Goal: Task Accomplishment & Management: Use online tool/utility

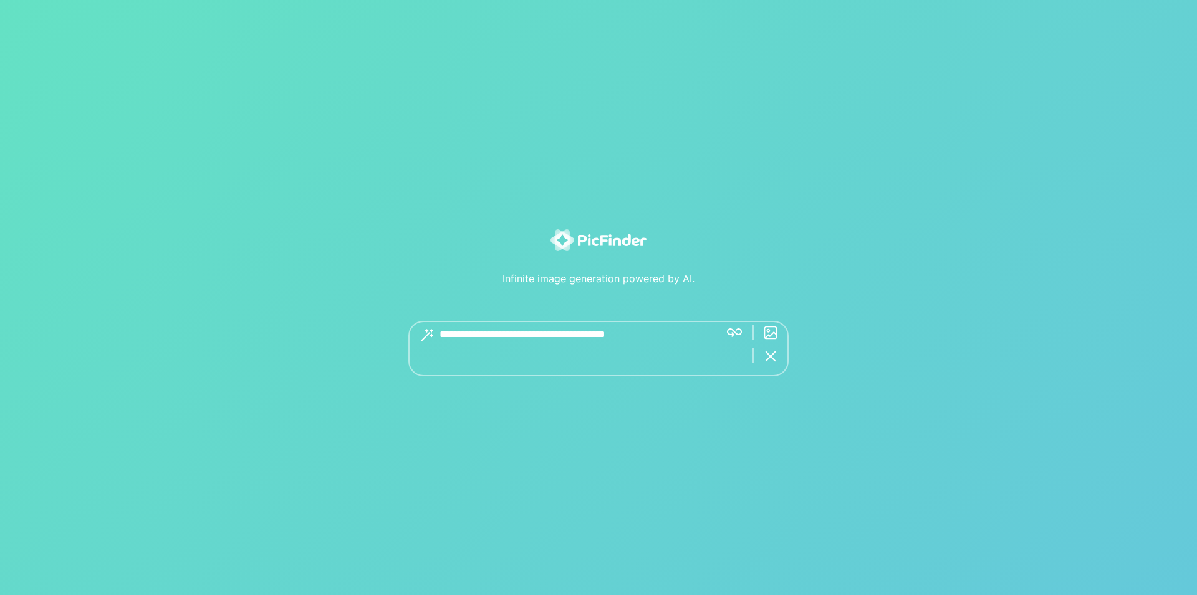
click at [614, 342] on textarea at bounding box center [574, 348] width 271 height 55
click at [453, 334] on textarea at bounding box center [592, 336] width 307 height 30
paste textarea "**********"
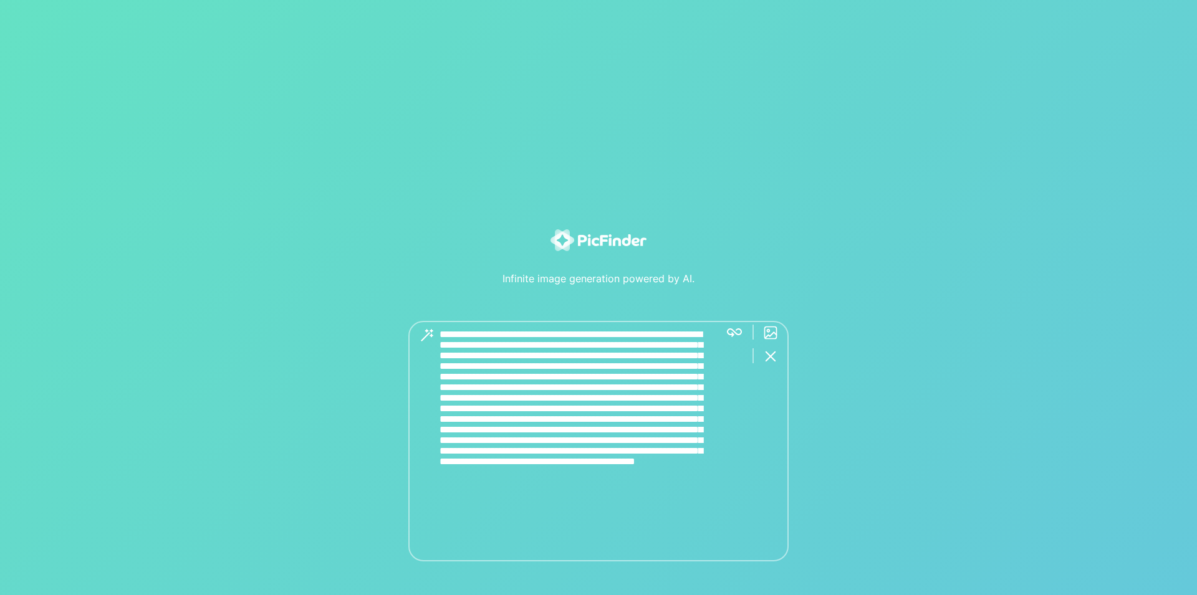
type textarea "**********"
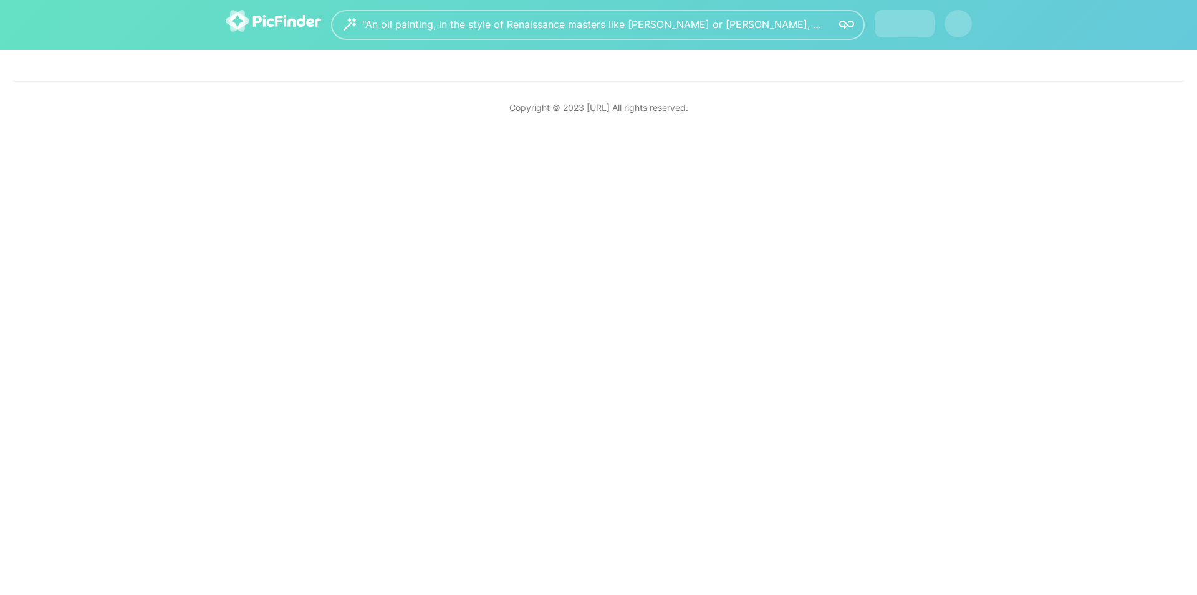
click at [733, 50] on div ""An oil painting, in the style of Renaissance masters like [PERSON_NAME] or [PE…" at bounding box center [598, 25] width 1197 height 50
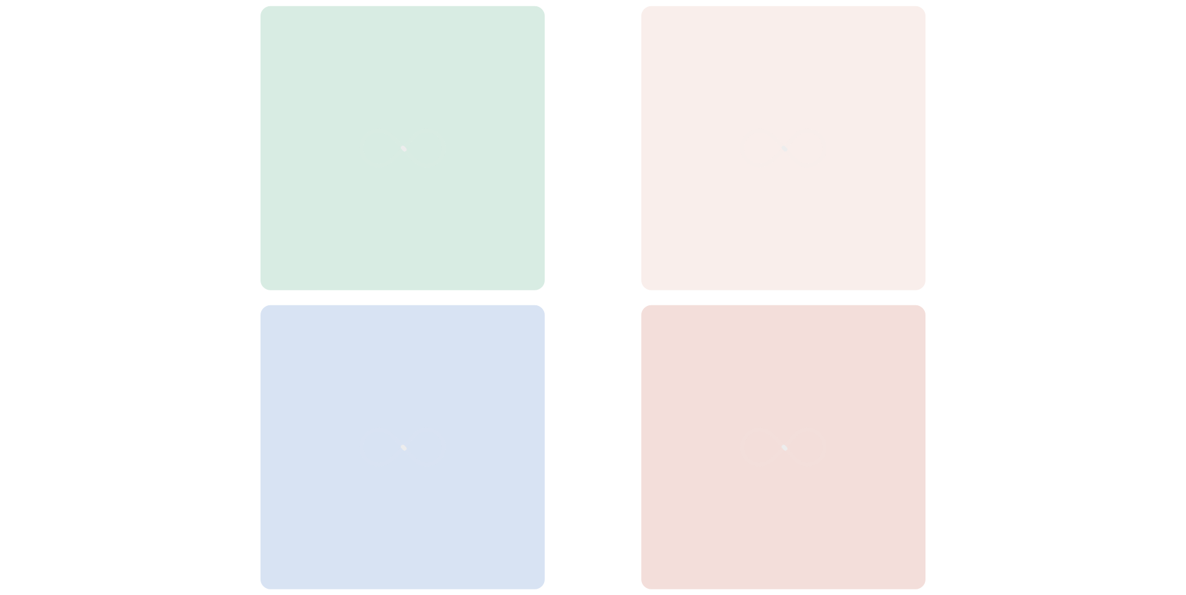
scroll to position [127, 0]
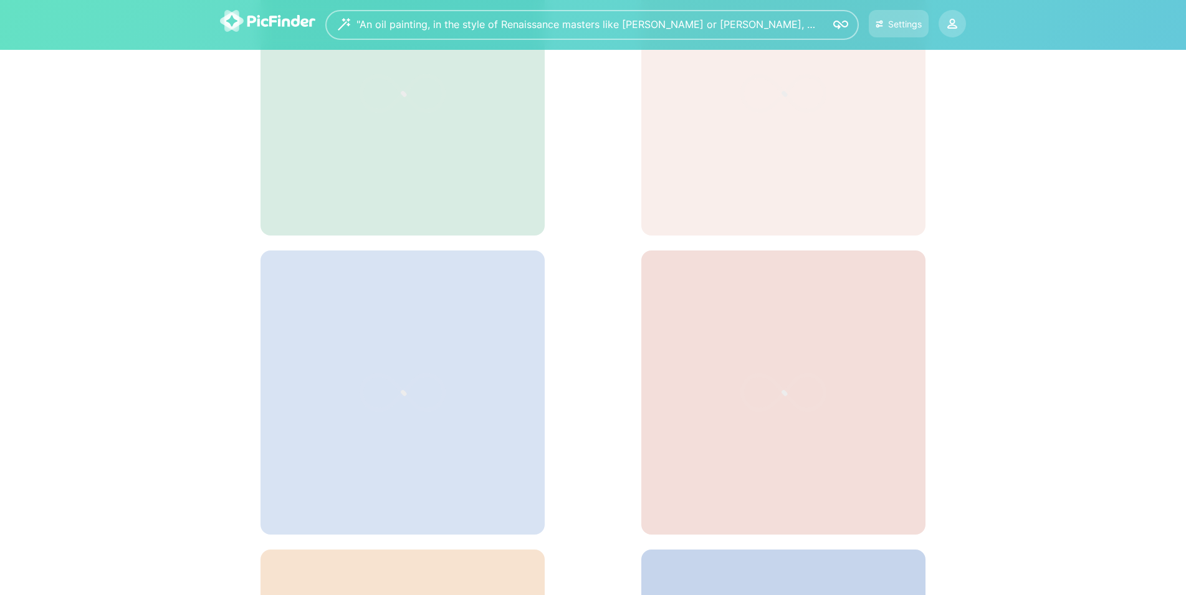
scroll to position [64, 0]
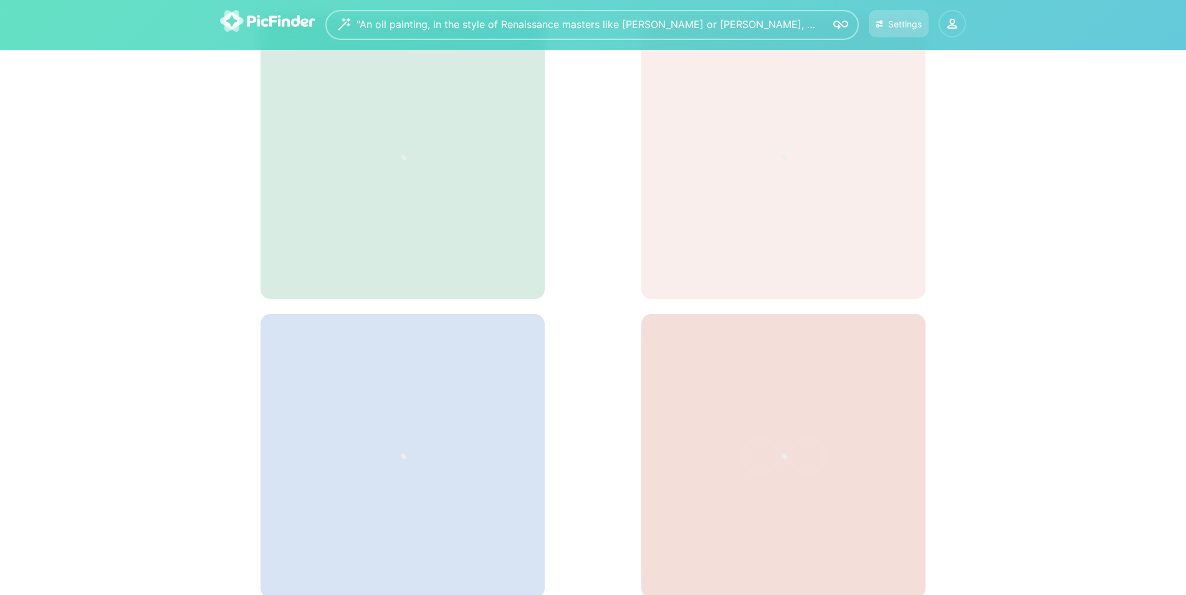
click at [953, 22] on icon at bounding box center [953, 24] width 10 height 10
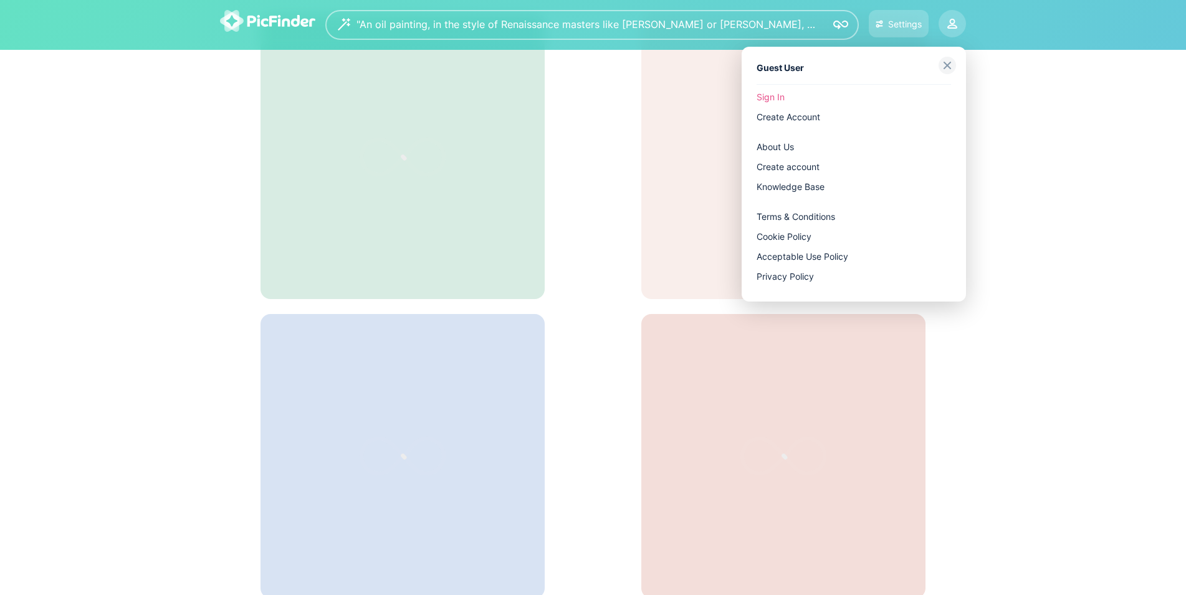
click at [780, 97] on link "Sign In" at bounding box center [854, 97] width 194 height 20
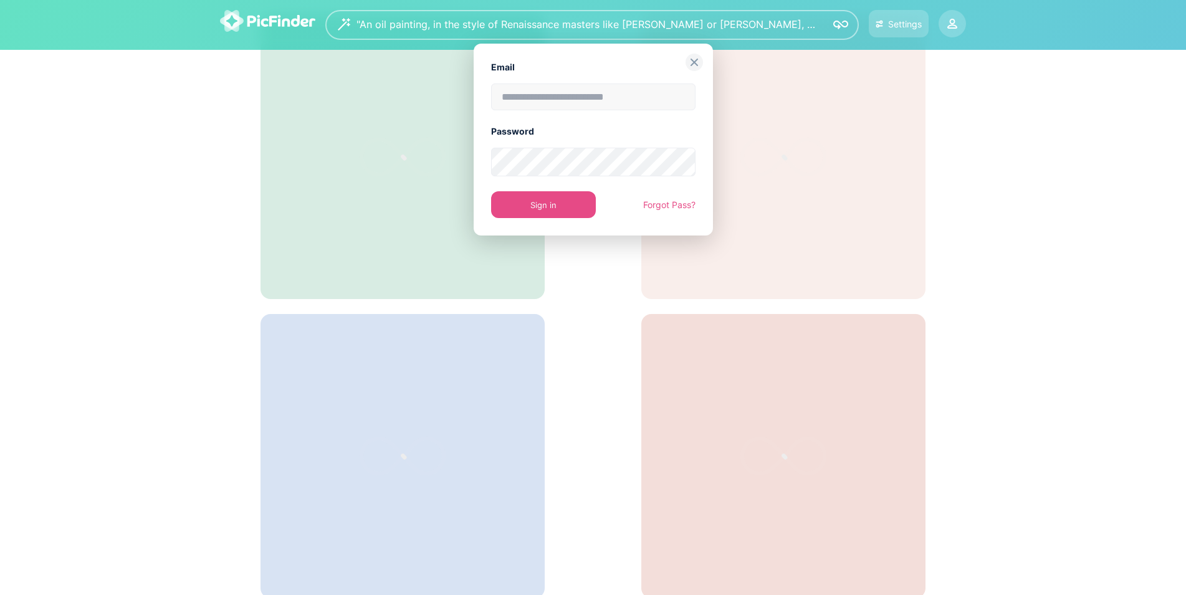
type input "**********"
click at [695, 61] on img at bounding box center [694, 62] width 17 height 17
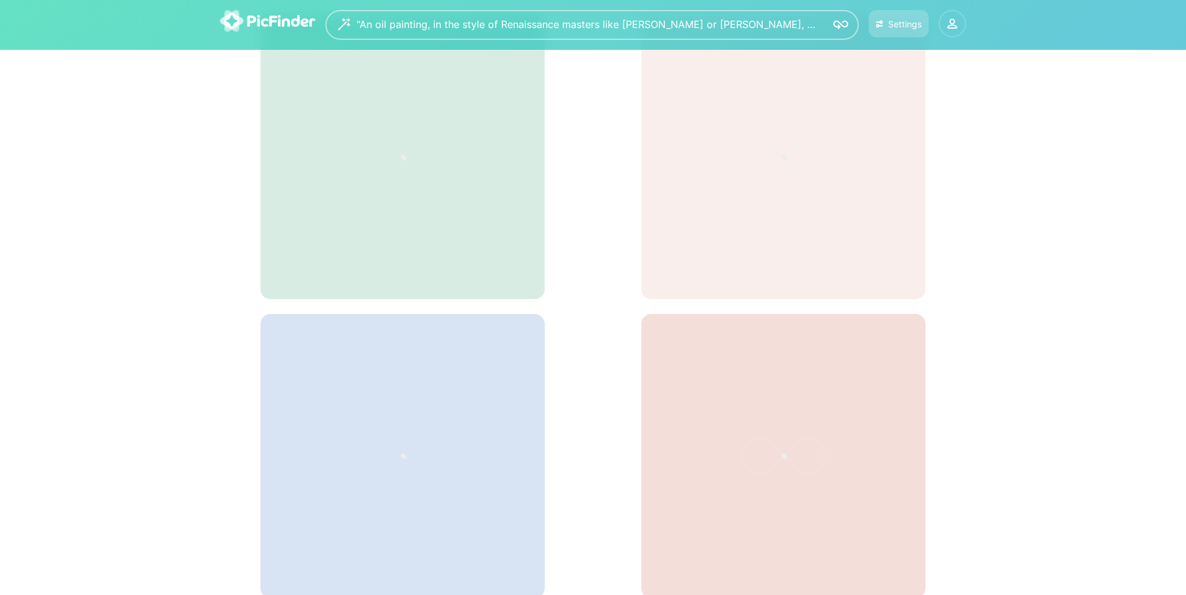
click at [952, 26] on icon at bounding box center [953, 24] width 10 height 10
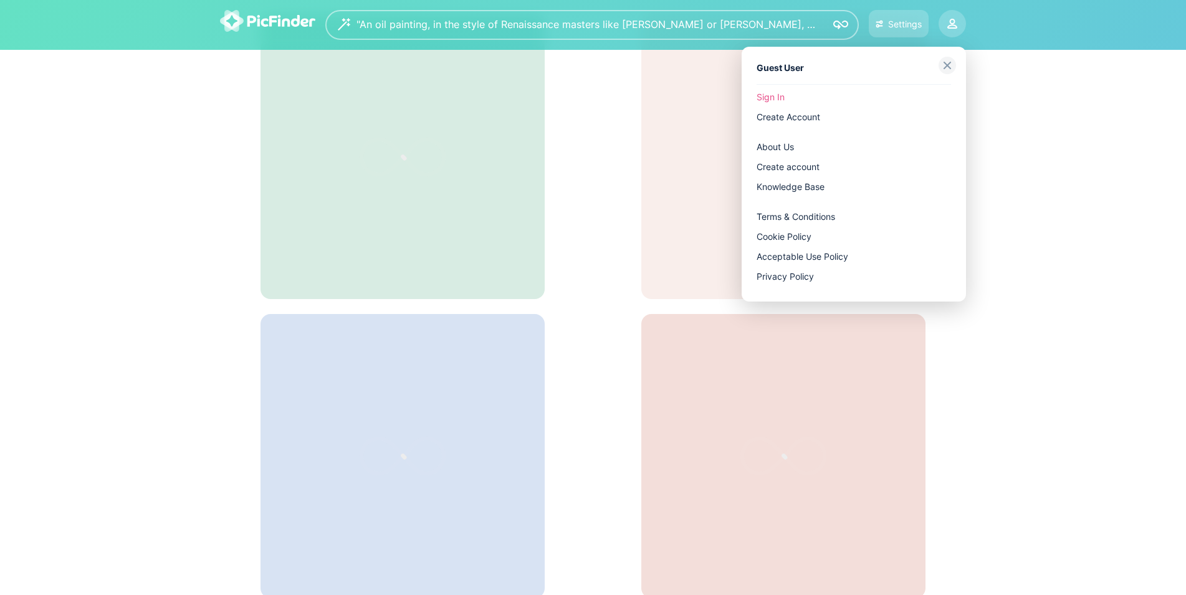
click at [772, 96] on link "Sign In" at bounding box center [854, 97] width 194 height 20
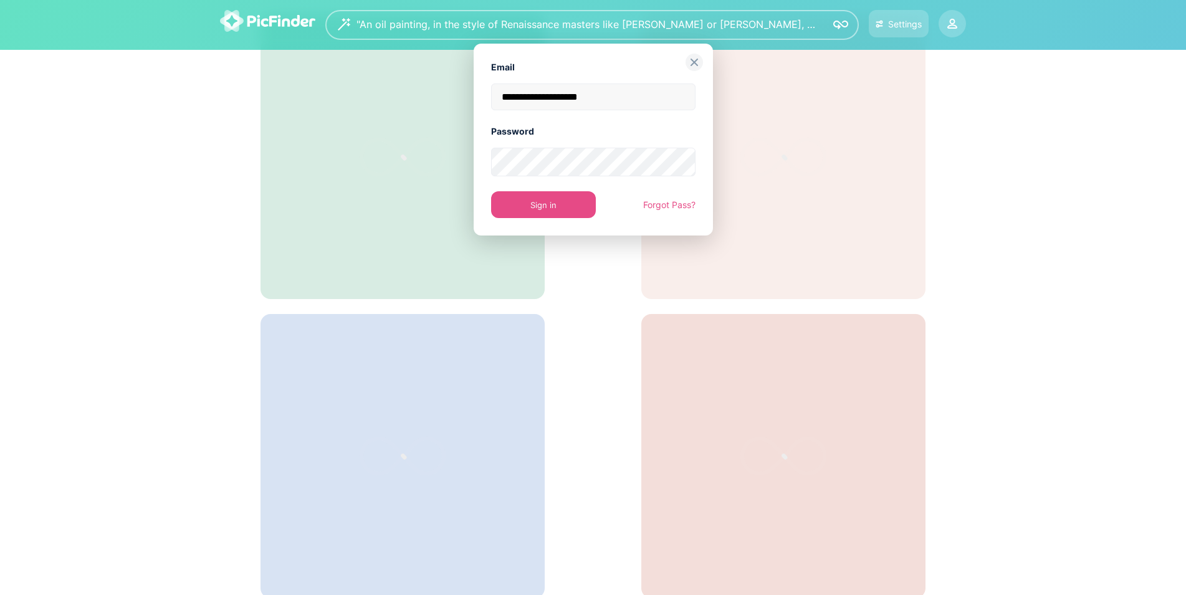
click at [556, 207] on button "Sign in" at bounding box center [543, 204] width 105 height 27
click at [554, 204] on button "Sign in" at bounding box center [543, 204] width 105 height 27
click at [701, 60] on img at bounding box center [694, 62] width 17 height 17
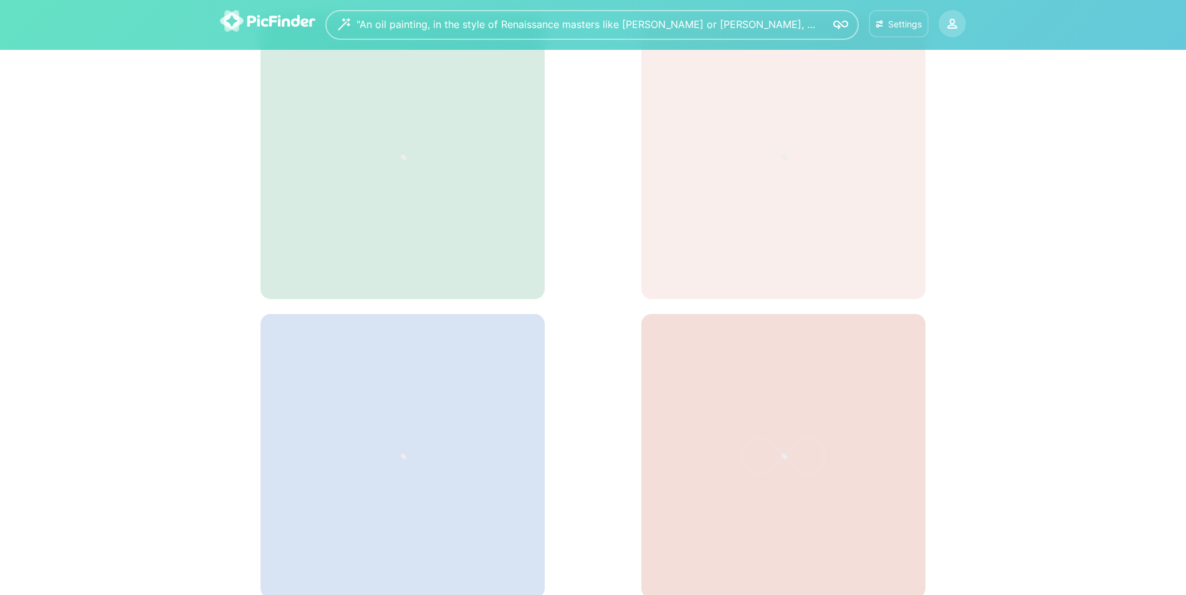
click at [905, 21] on div "Settings" at bounding box center [905, 24] width 34 height 11
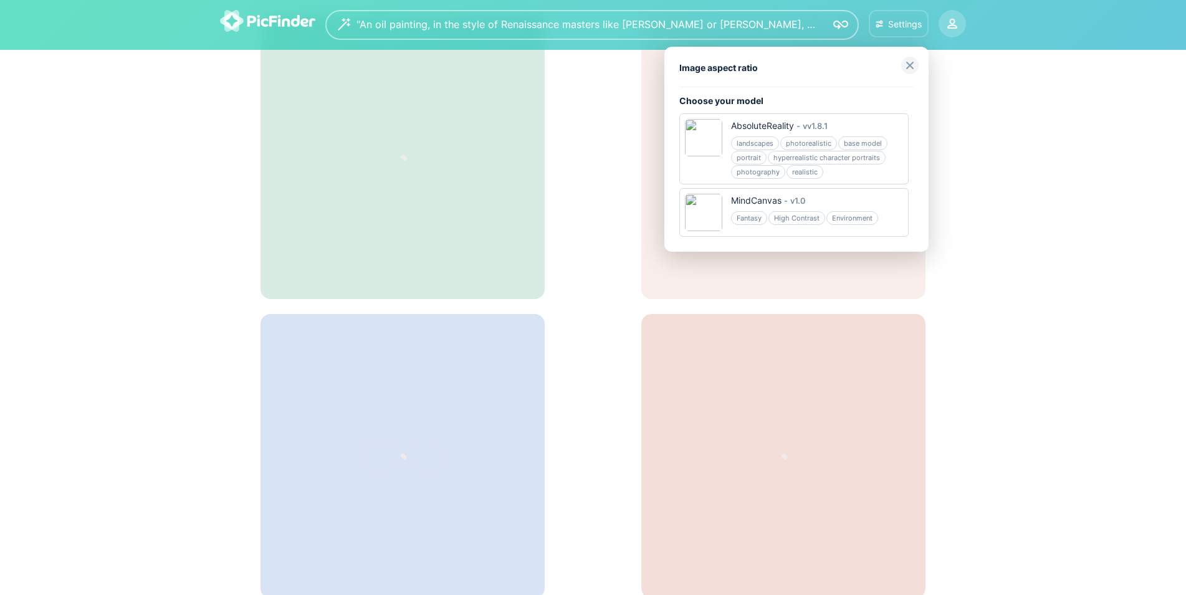
click at [986, 124] on div at bounding box center [593, 297] width 1186 height 595
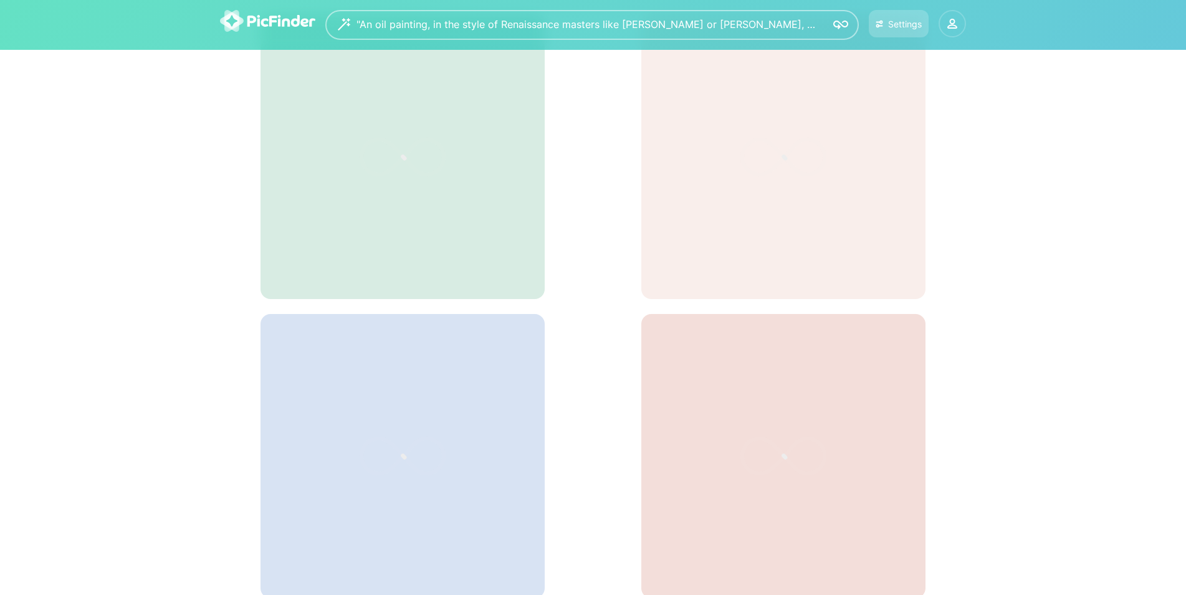
click at [953, 20] on circle at bounding box center [953, 21] width 4 height 4
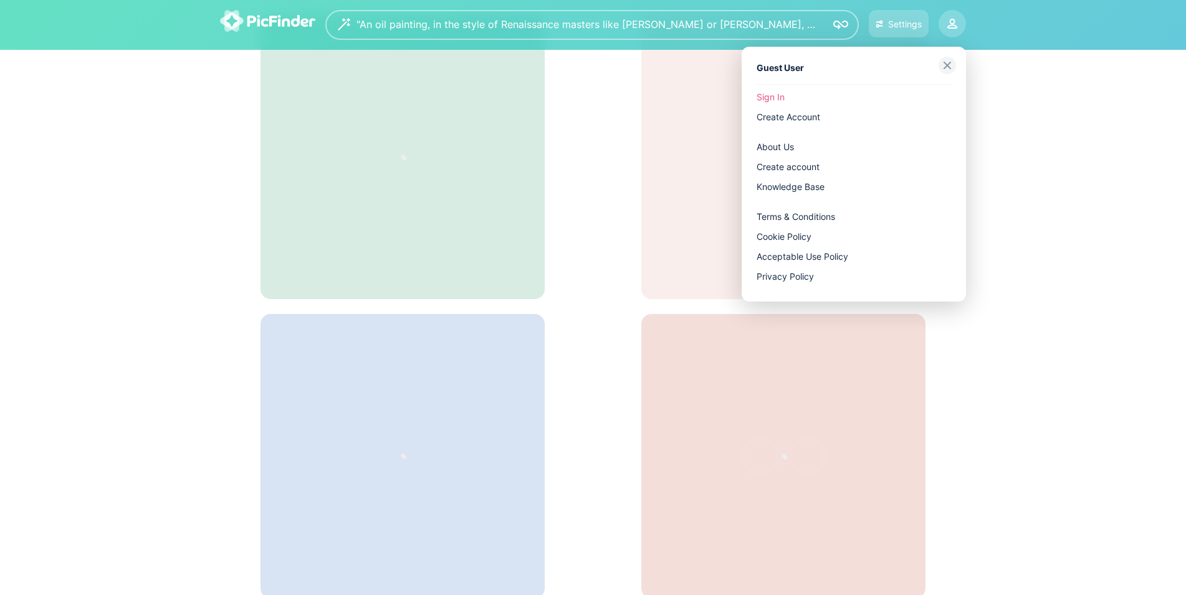
click at [1075, 358] on div at bounding box center [593, 297] width 1186 height 595
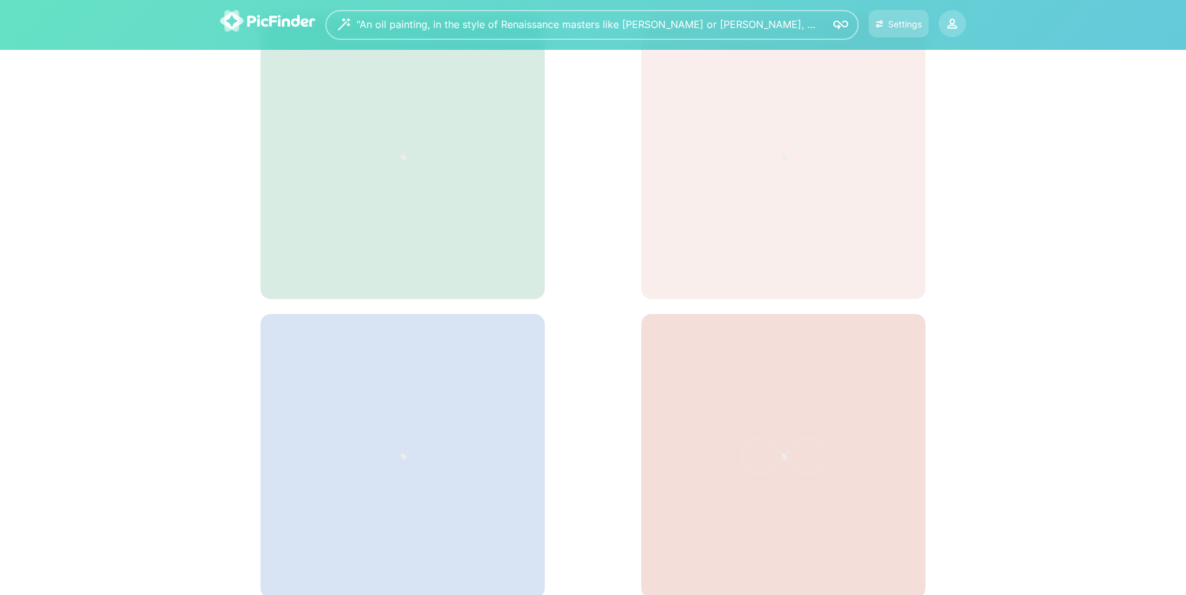
click at [291, 25] on img at bounding box center [267, 21] width 95 height 22
